Goal: Find specific page/section

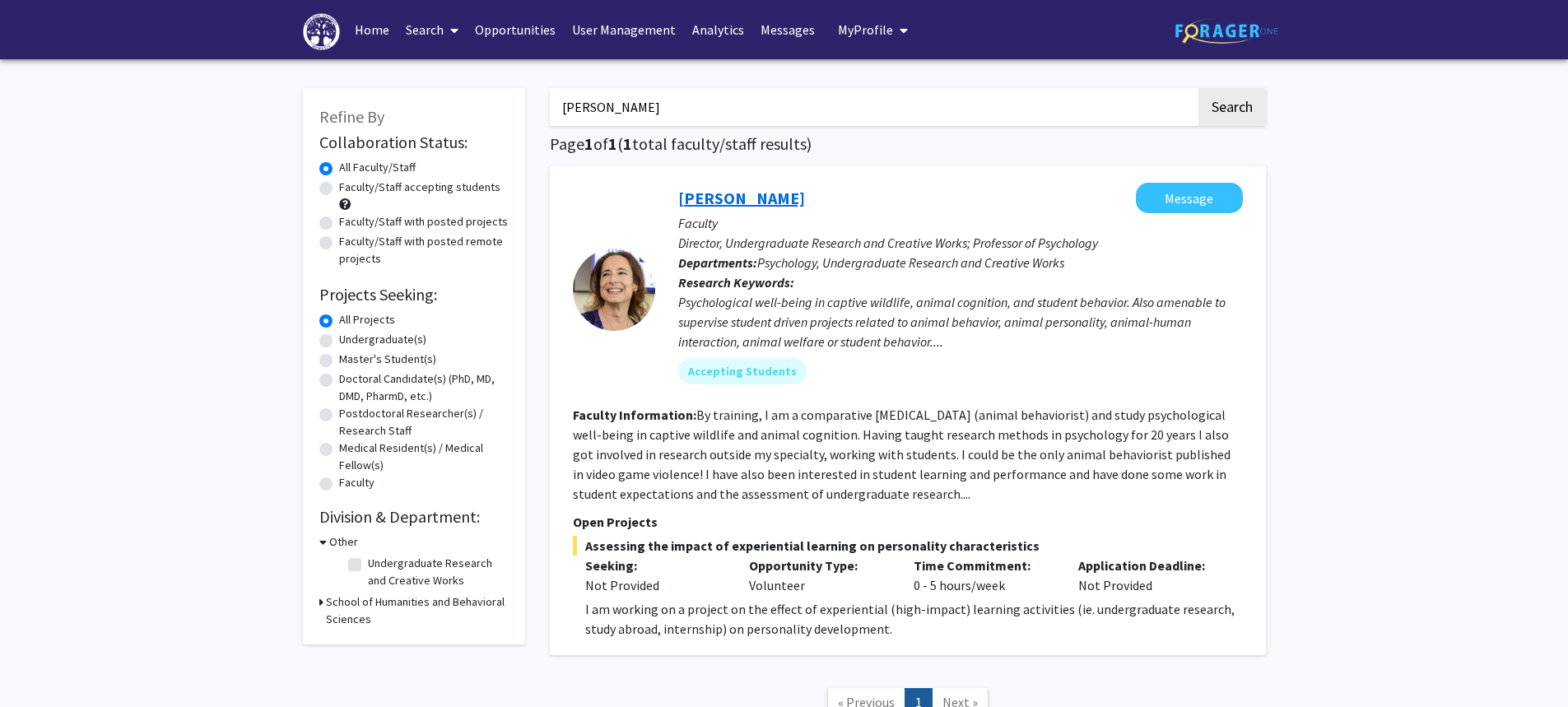
click at [772, 196] on link "[PERSON_NAME]" at bounding box center [741, 198] width 127 height 21
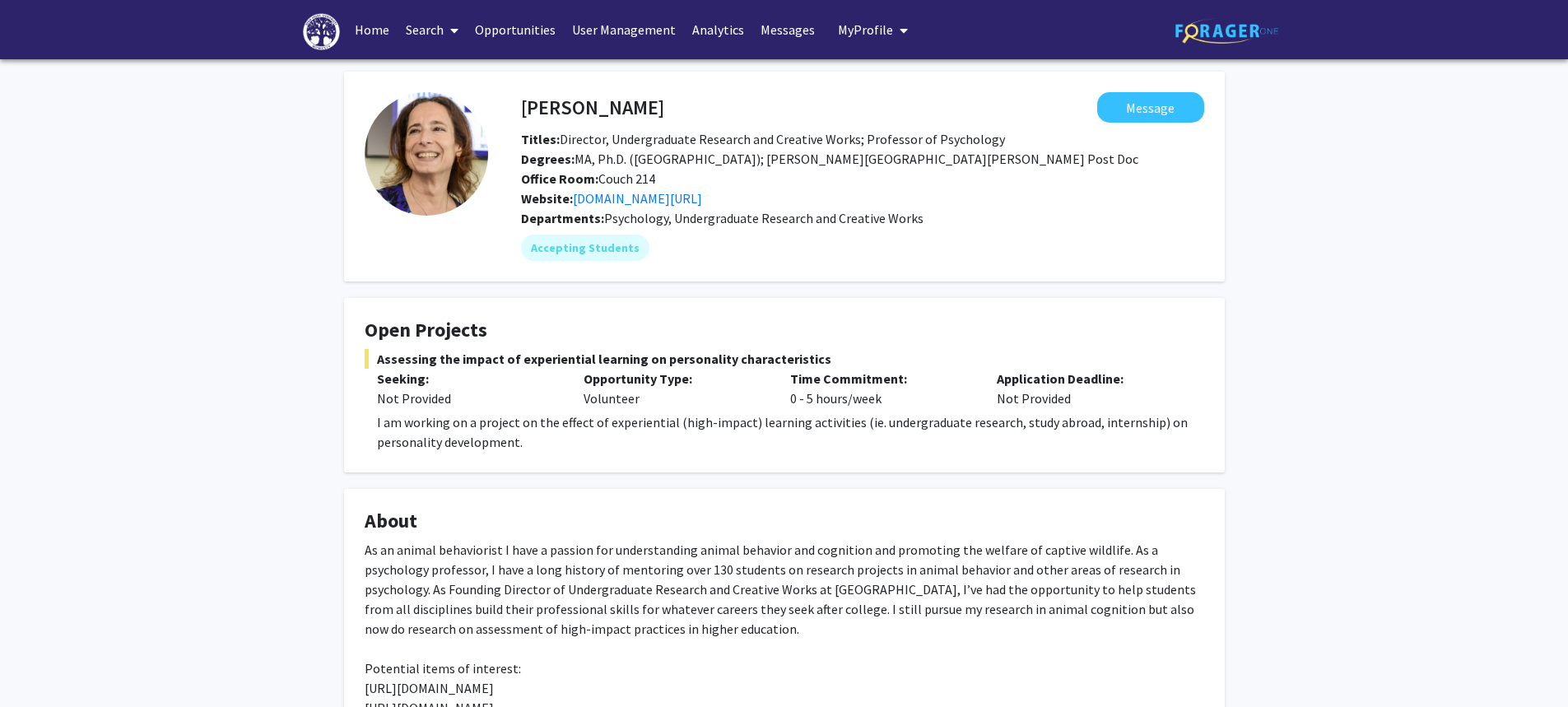
click at [410, 43] on link "Search" at bounding box center [432, 29] width 69 height 57
click at [411, 32] on link "Search" at bounding box center [432, 29] width 69 height 57
click at [425, 25] on link "Search" at bounding box center [432, 29] width 69 height 57
click at [446, 69] on span "Faculty/Staff" at bounding box center [457, 75] width 121 height 33
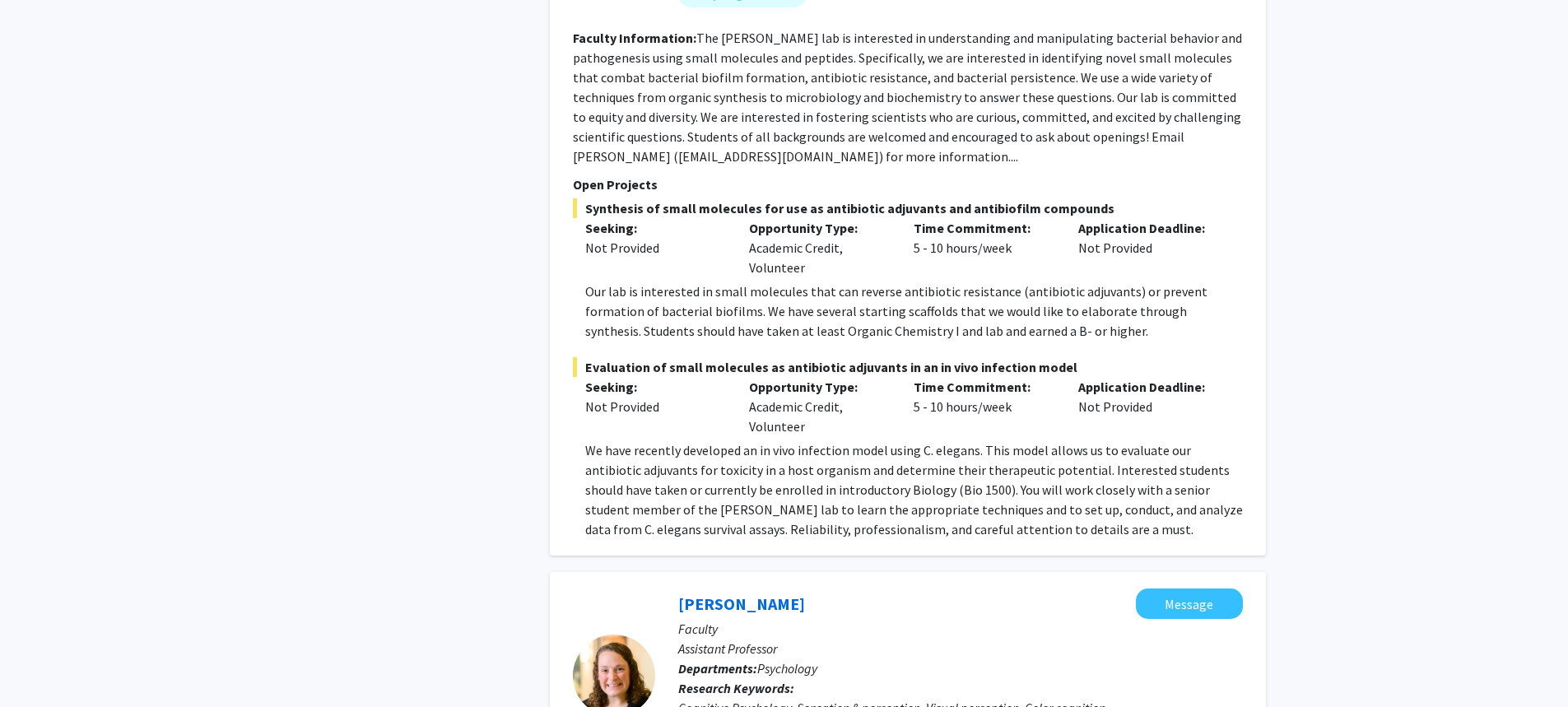
scroll to position [4299, 0]
